Goal: Task Accomplishment & Management: Use online tool/utility

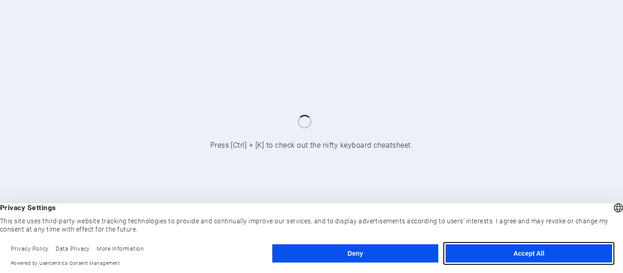
click at [479, 254] on button "Accept All" at bounding box center [529, 253] width 166 height 18
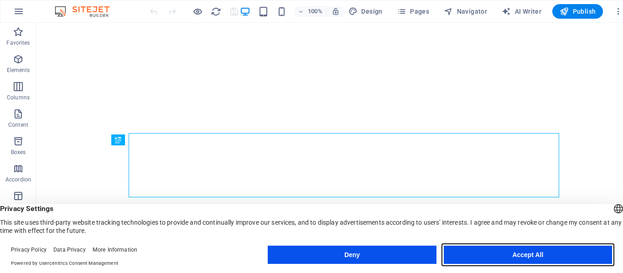
click at [511, 255] on button "Accept All" at bounding box center [528, 255] width 168 height 18
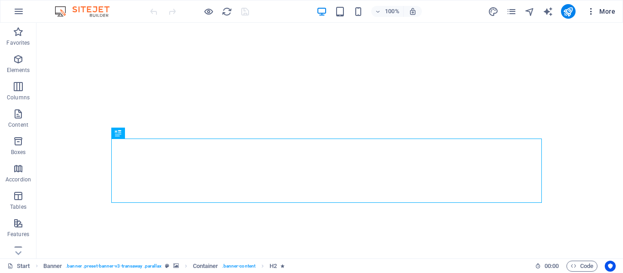
click at [591, 14] on icon "button" at bounding box center [590, 11] width 9 height 9
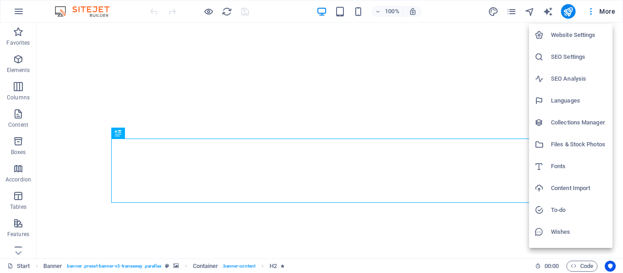
click at [12, 12] on div at bounding box center [311, 136] width 623 height 273
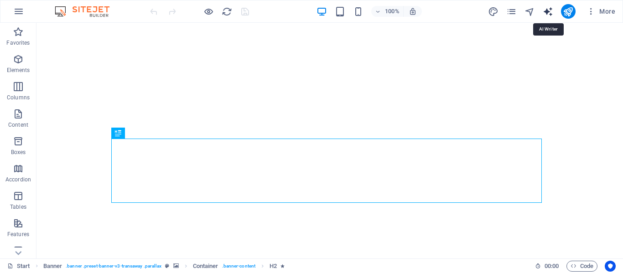
click at [550, 13] on icon "text_generator" at bounding box center [548, 11] width 10 height 10
select select "English"
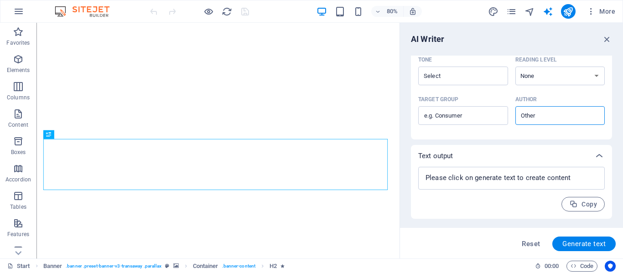
scroll to position [199, 0]
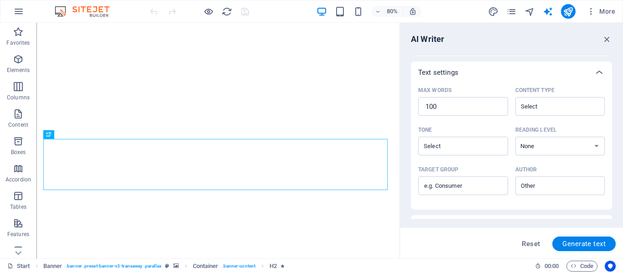
drag, startPoint x: 614, startPoint y: 166, endPoint x: 606, endPoint y: 94, distance: 72.5
click at [606, 94] on div "AI Writer Text input Element ​ You can only choose headline and text elements. …" at bounding box center [511, 141] width 223 height 236
click at [535, 242] on span "Reset" at bounding box center [531, 243] width 18 height 7
type textarea "x"
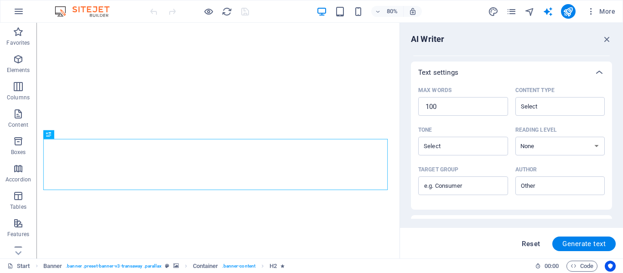
click at [535, 242] on span "Reset" at bounding box center [531, 243] width 18 height 7
type textarea "x"
click at [605, 36] on icon "button" at bounding box center [607, 39] width 10 height 10
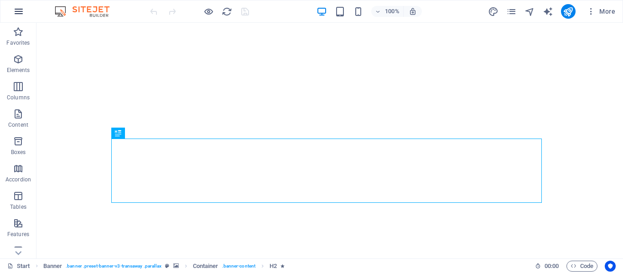
click at [19, 15] on icon "button" at bounding box center [18, 11] width 11 height 11
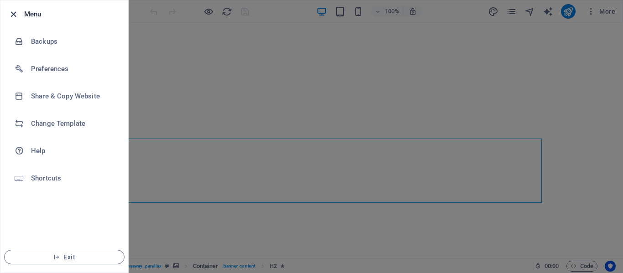
click at [15, 16] on icon "button" at bounding box center [13, 14] width 10 height 10
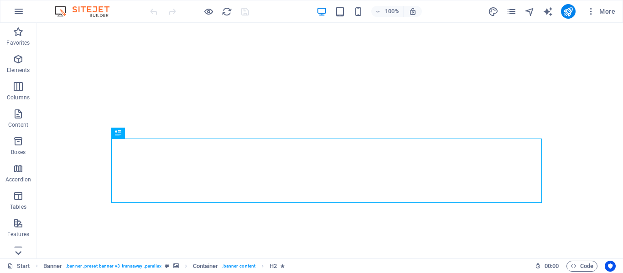
click at [21, 249] on icon at bounding box center [18, 253] width 13 height 13
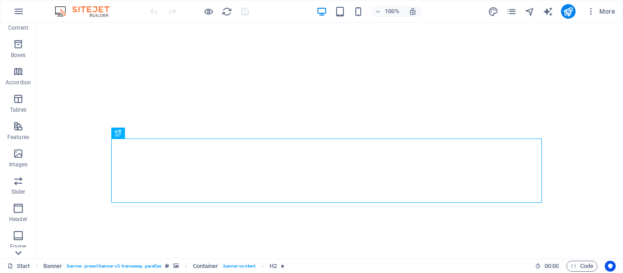
scroll to position [175, 0]
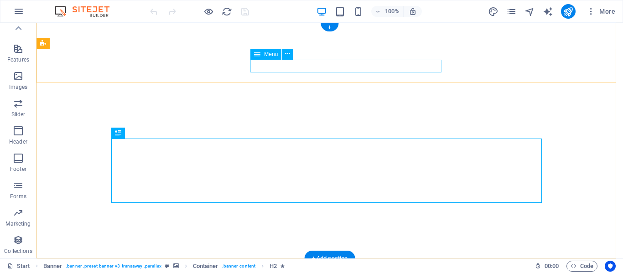
drag, startPoint x: 367, startPoint y: 51, endPoint x: 336, endPoint y: 66, distance: 34.9
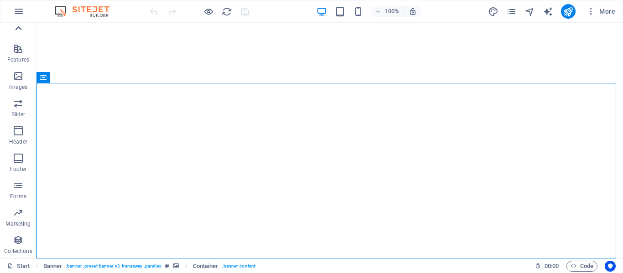
click at [18, 31] on icon at bounding box center [18, 28] width 13 height 13
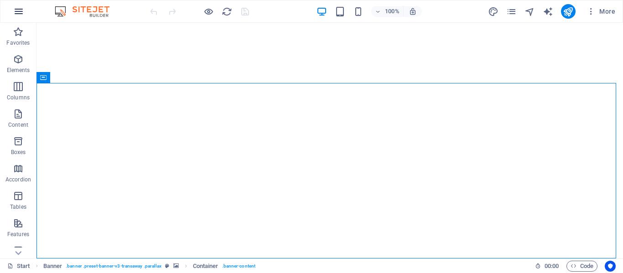
click at [17, 16] on icon "button" at bounding box center [18, 11] width 11 height 11
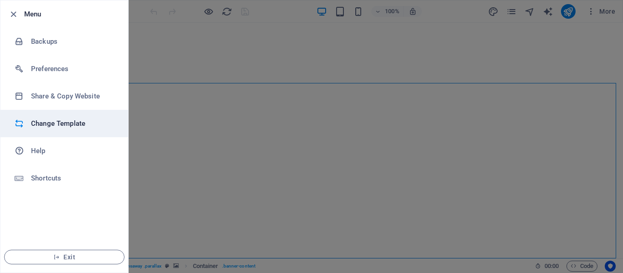
click at [67, 121] on h6 "Change Template" at bounding box center [73, 123] width 84 height 11
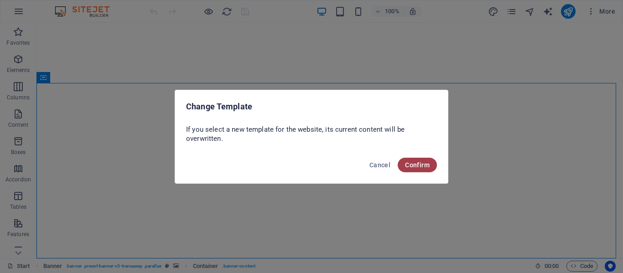
click at [404, 165] on button "Confirm" at bounding box center [417, 165] width 39 height 15
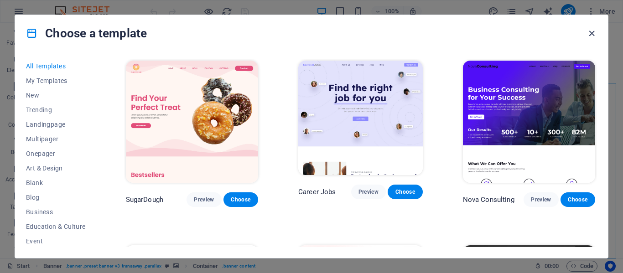
click at [592, 34] on icon "button" at bounding box center [591, 33] width 10 height 10
